Goal: Task Accomplishment & Management: Manage account settings

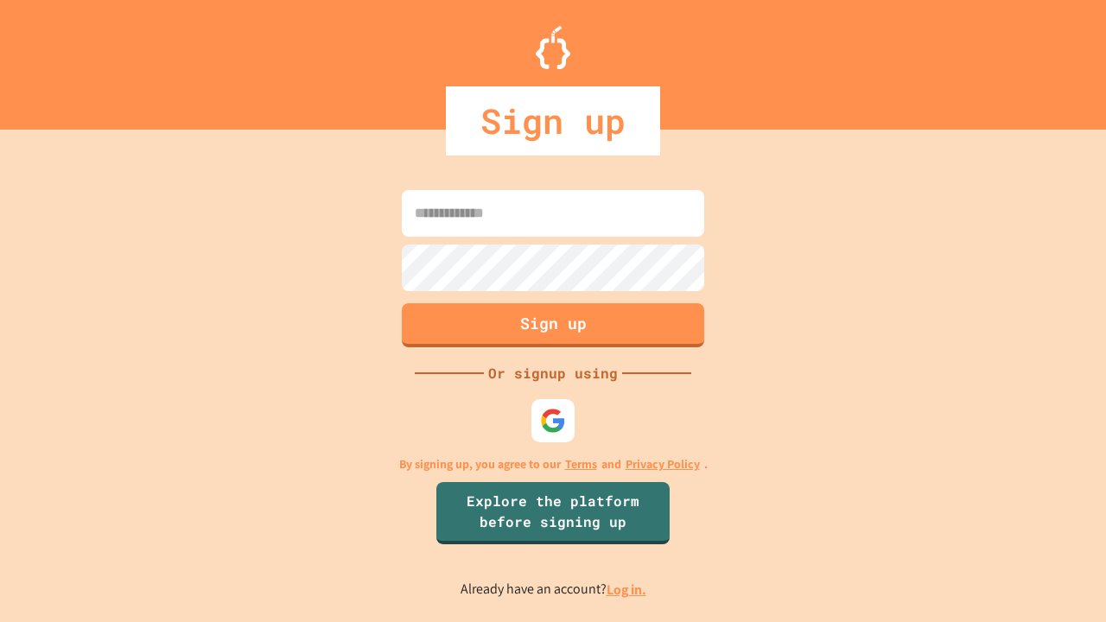
click at [627, 589] on link "Log in." at bounding box center [627, 590] width 40 height 18
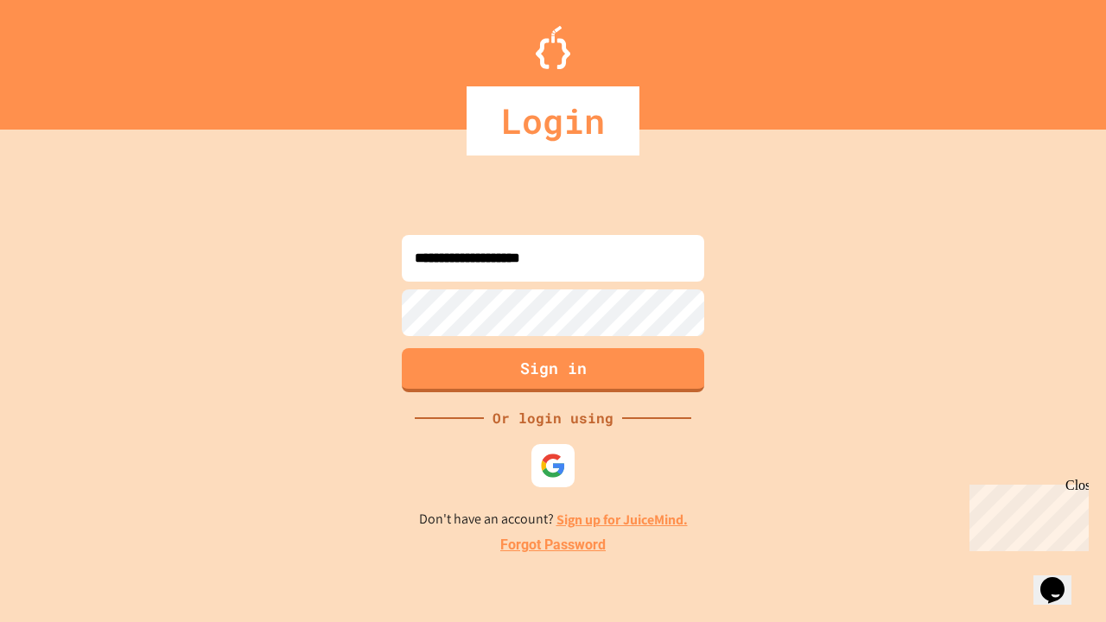
type input "**********"
